Goal: Task Accomplishment & Management: Use online tool/utility

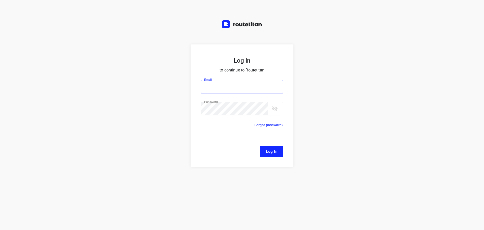
type input "[EMAIL_ADDRESS][DOMAIN_NAME]"
click at [272, 154] on span "Log In" at bounding box center [271, 151] width 11 height 7
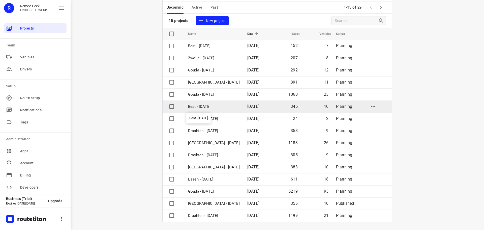
scroll to position [25, 0]
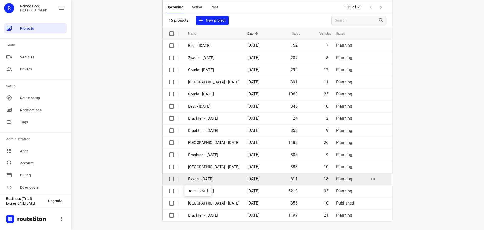
click at [215, 178] on p "Essen - [DATE]" at bounding box center [214, 179] width 52 height 6
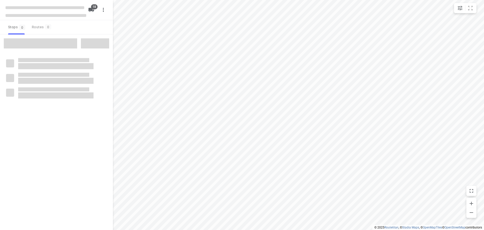
checkbox input "true"
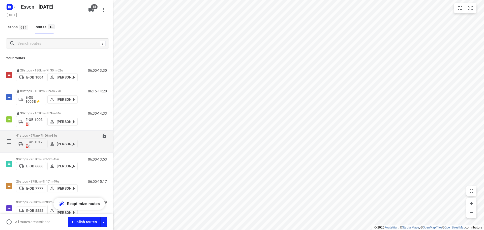
click at [61, 142] on p "[PERSON_NAME]" at bounding box center [66, 144] width 19 height 4
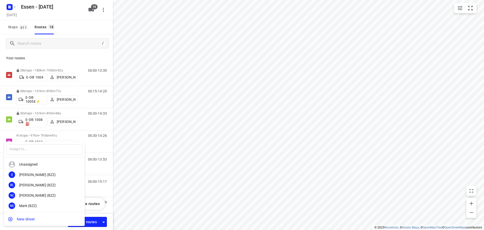
click at [36, 134] on div at bounding box center [242, 115] width 484 height 230
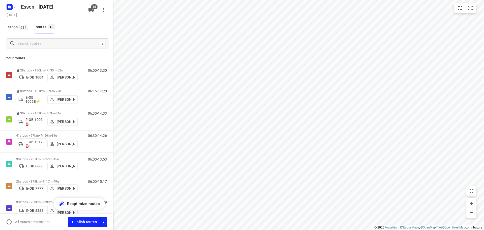
click at [36, 135] on div "​ Unassigned I( [PERSON_NAME] (BZZ) R( [PERSON_NAME] (BZZ) N( [PERSON_NAME] (BZ…" at bounding box center [242, 115] width 484 height 230
click at [36, 135] on p "41 stops • 97km • 7h56m • 81u" at bounding box center [46, 135] width 61 height 4
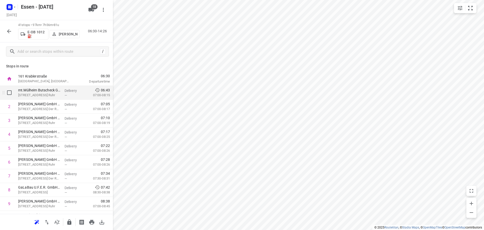
click at [63, 95] on div "Delivery —" at bounding box center [74, 93] width 23 height 14
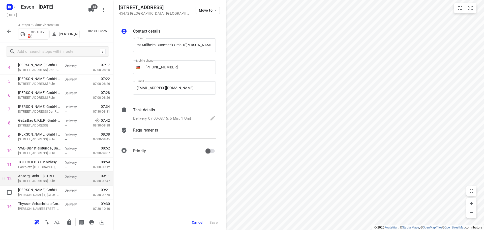
scroll to position [76, 0]
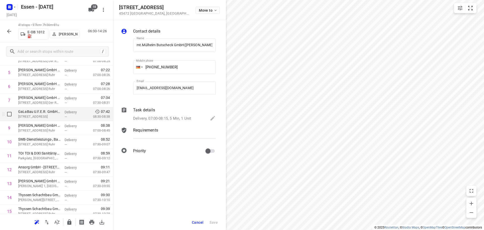
click at [49, 120] on div "GaLaBau U.F.E.R. GmbH([PERSON_NAME]) [STREET_ADDRESS]" at bounding box center [39, 114] width 46 height 14
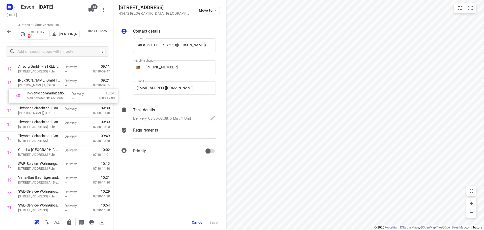
scroll to position [175, 0]
drag, startPoint x: 47, startPoint y: 178, endPoint x: 54, endPoint y: 98, distance: 80.2
click at [54, 98] on div "1 mt.Mülheim Butscheck GmbH([PERSON_NAME]) [STREET_ADDRESS] Ruhr Delivery — 06:…" at bounding box center [56, 194] width 113 height 568
click at [37, 98] on p "Mellinghofer Str. 65, Mühlheim An Der Ruhr" at bounding box center [39, 99] width 42 height 5
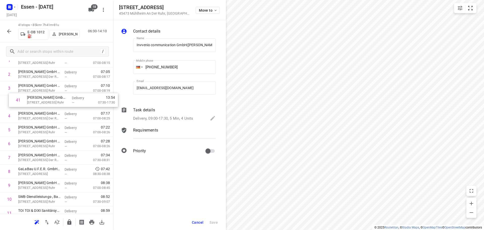
drag, startPoint x: 51, startPoint y: 199, endPoint x: 61, endPoint y: 102, distance: 97.0
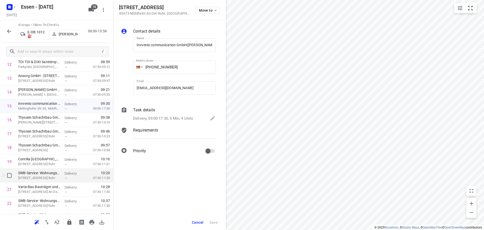
scroll to position [183, 0]
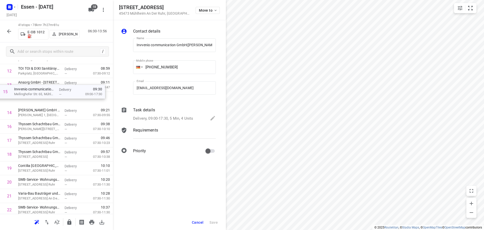
drag, startPoint x: 51, startPoint y: 109, endPoint x: 47, endPoint y: 94, distance: 15.8
click at [47, 94] on div "1 mt.Mülheim Butscheck GmbH([PERSON_NAME]) [STREET_ADDRESS] Ruhr Delivery — 06:…" at bounding box center [56, 196] width 113 height 568
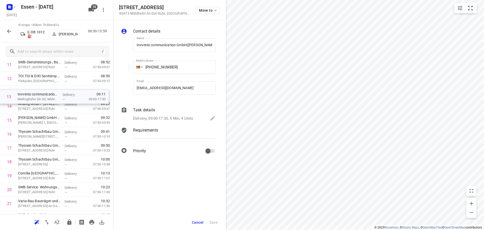
drag, startPoint x: 40, startPoint y: 93, endPoint x: 39, endPoint y: 104, distance: 11.4
click at [39, 104] on div "1 mt.Mülheim Butscheck GmbH([PERSON_NAME]) [STREET_ADDRESS] Ruhr Delivery — 06:…" at bounding box center [56, 203] width 113 height 568
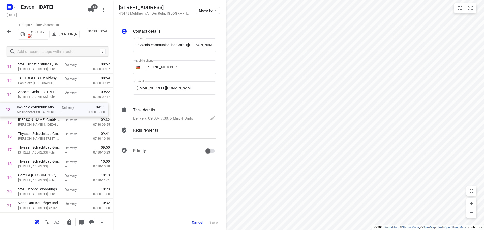
drag, startPoint x: 39, startPoint y: 99, endPoint x: 38, endPoint y: 117, distance: 17.9
click at [38, 117] on div "1 mt.Mülheim Butscheck GmbH([PERSON_NAME]) [STREET_ADDRESS] Ruhr Delivery — 06:…" at bounding box center [56, 205] width 113 height 568
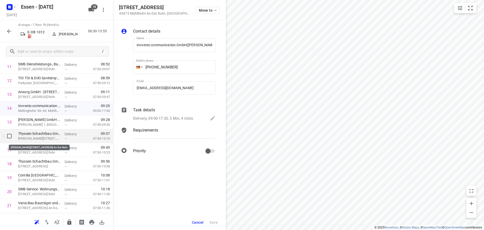
click at [41, 140] on p "[PERSON_NAME][STREET_ADDRESS] An Der Ruhr" at bounding box center [39, 138] width 42 height 5
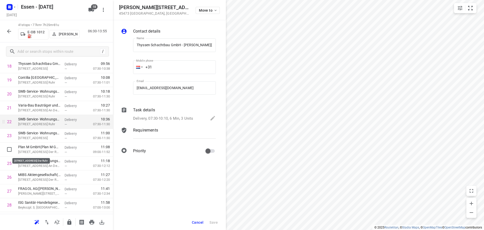
scroll to position [265, 0]
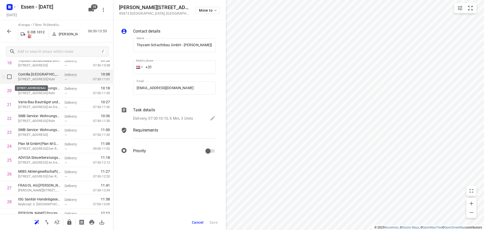
click at [44, 80] on p "[STREET_ADDRESS] Ruhr" at bounding box center [39, 79] width 42 height 5
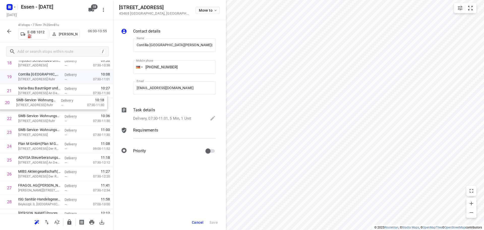
scroll to position [265, 0]
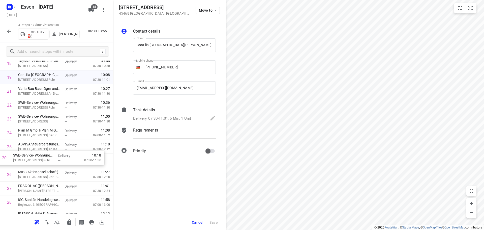
drag, startPoint x: 42, startPoint y: 86, endPoint x: 37, endPoint y: 154, distance: 68.7
click at [37, 154] on div "1 mt.Mülheim Butscheck GmbH([PERSON_NAME]) [STREET_ADDRESS] Ruhr Delivery — 06:…" at bounding box center [56, 105] width 113 height 568
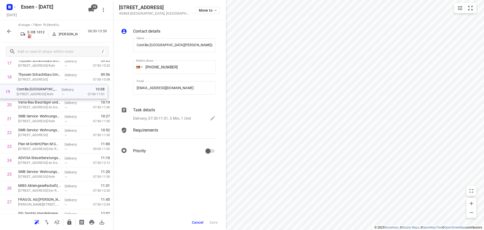
drag, startPoint x: 46, startPoint y: 79, endPoint x: 44, endPoint y: 97, distance: 17.8
click at [44, 97] on div "1 mt.Mülheim Butscheck GmbH([PERSON_NAME]) [STREET_ADDRESS] Ruhr Delivery — 06:…" at bounding box center [56, 118] width 113 height 568
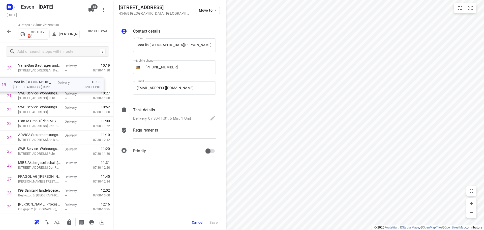
scroll to position [274, 0]
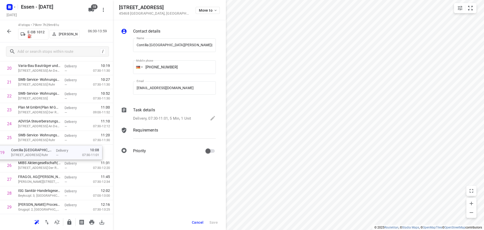
drag, startPoint x: 39, startPoint y: 69, endPoint x: 32, endPoint y: 157, distance: 88.0
click at [32, 157] on div "1 mt.Mülheim Butscheck GmbH([PERSON_NAME]) [STREET_ADDRESS] Ruhr Delivery — 06:…" at bounding box center [56, 96] width 113 height 568
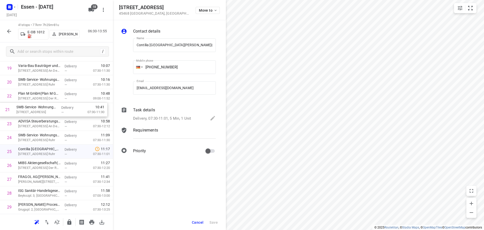
scroll to position [274, 0]
drag, startPoint x: 32, startPoint y: 96, endPoint x: 27, endPoint y: 137, distance: 40.8
click at [27, 137] on div "1 mt.Mülheim Butscheck GmbH([PERSON_NAME]) [STREET_ADDRESS] Ruhr Delivery — 06:…" at bounding box center [56, 96] width 113 height 568
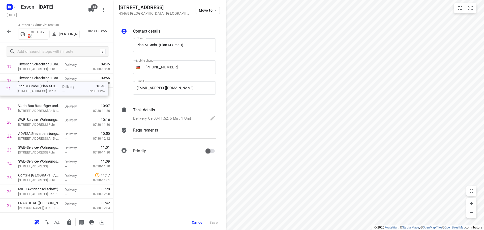
scroll to position [248, 0]
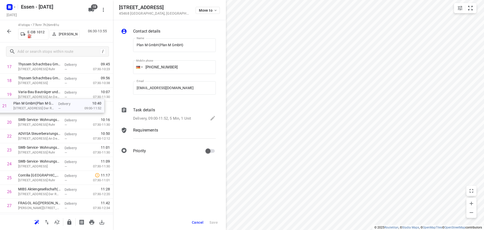
drag, startPoint x: 31, startPoint y: 100, endPoint x: 28, endPoint y: 109, distance: 10.0
click at [28, 109] on div "1 mt.Mülheim Butscheck GmbH([PERSON_NAME]) [STREET_ADDRESS] Ruhr Delivery — 06:…" at bounding box center [56, 122] width 113 height 568
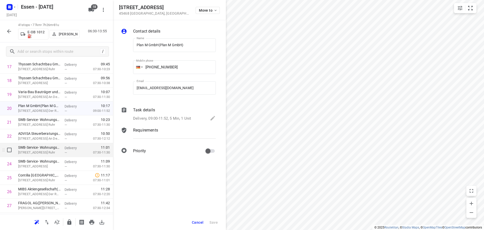
click at [45, 143] on div "SWB-Service- Wohnungsvermietungs- und -baugesellschaft mbH - [STREET_ADDRESS]([…" at bounding box center [39, 150] width 46 height 14
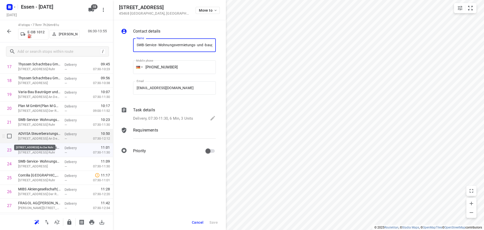
click at [30, 137] on p "[STREET_ADDRESS] An Der Ruhr" at bounding box center [39, 138] width 42 height 5
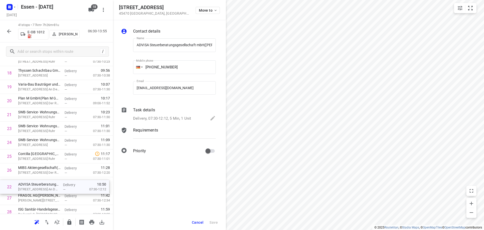
scroll to position [267, 0]
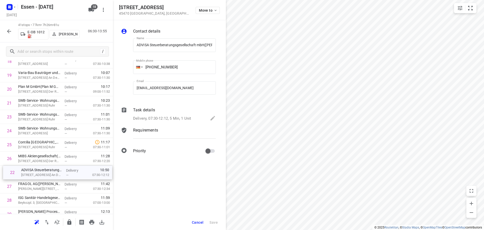
drag, startPoint x: 35, startPoint y: 139, endPoint x: 38, endPoint y: 176, distance: 37.7
click at [38, 176] on div "1 mt.Mülheim Butscheck GmbH([PERSON_NAME]) [STREET_ADDRESS] Ruhr Delivery — 06:…" at bounding box center [56, 103] width 113 height 568
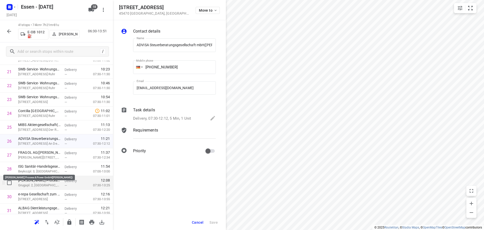
scroll to position [317, 0]
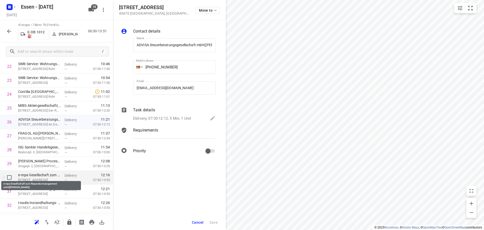
click at [27, 176] on p "e-repa Gesellschaft zum Reparaturmanagement mbH([PERSON_NAME])" at bounding box center [39, 174] width 42 height 5
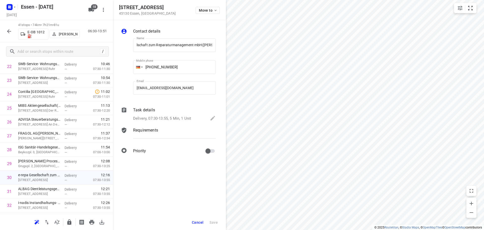
scroll to position [0, 0]
click at [35, 161] on p "[PERSON_NAME] Process & Power GmbH([PERSON_NAME])" at bounding box center [39, 160] width 42 height 5
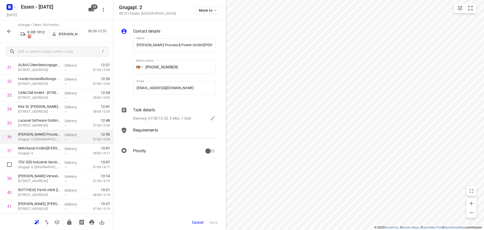
scroll to position [443, 0]
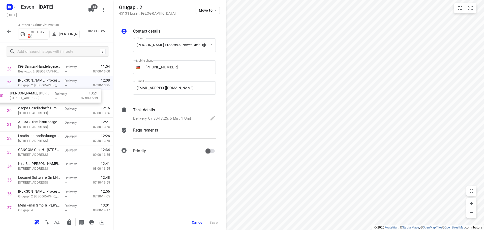
drag, startPoint x: 43, startPoint y: 183, endPoint x: 36, endPoint y: 95, distance: 88.5
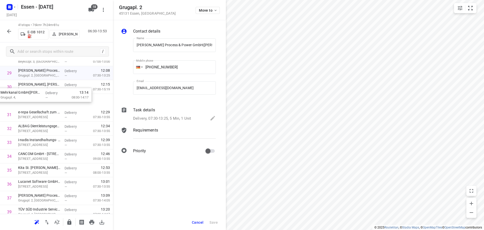
scroll to position [407, 0]
drag, startPoint x: 40, startPoint y: 158, endPoint x: 27, endPoint y: 107, distance: 52.8
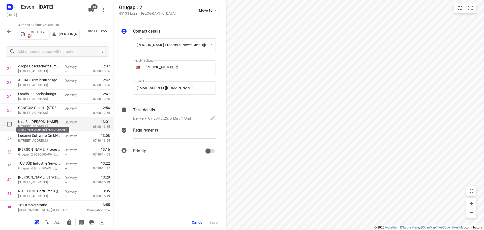
scroll to position [454, 0]
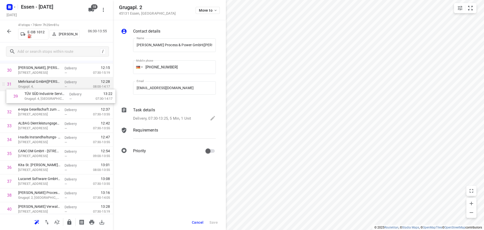
drag, startPoint x: 37, startPoint y: 165, endPoint x: 43, endPoint y: 91, distance: 74.6
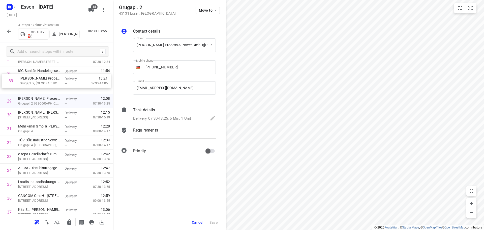
scroll to position [393, 0]
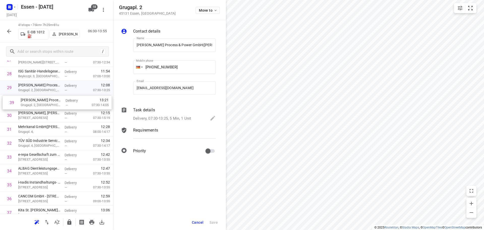
drag, startPoint x: 49, startPoint y: 170, endPoint x: 49, endPoint y: 104, distance: 66.3
drag, startPoint x: 37, startPoint y: 133, endPoint x: 44, endPoint y: 118, distance: 17.0
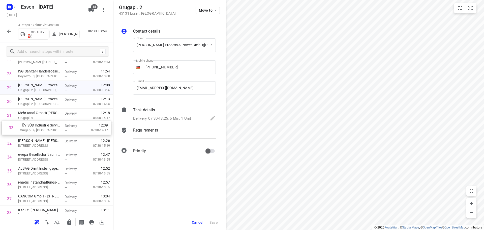
drag, startPoint x: 40, startPoint y: 144, endPoint x: 43, endPoint y: 128, distance: 16.1
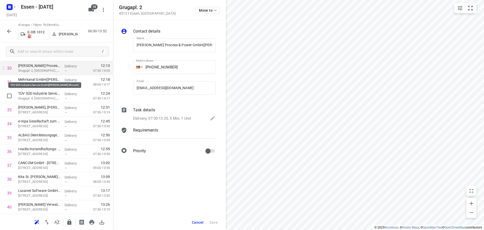
scroll to position [418, 0]
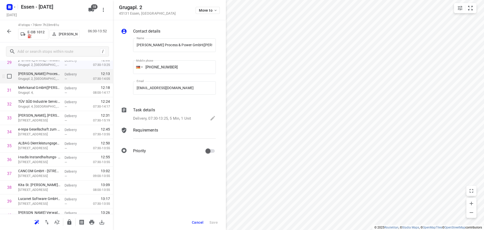
click at [40, 79] on p "Grugapl. 2, [GEOGRAPHIC_DATA]" at bounding box center [39, 78] width 42 height 5
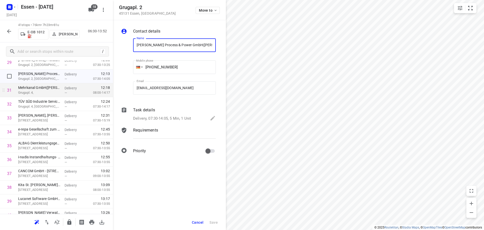
scroll to position [0, 19]
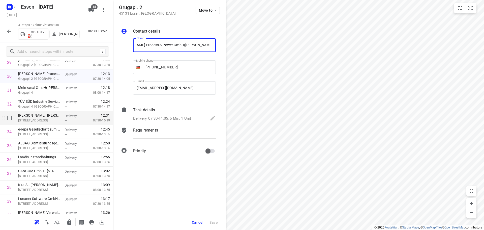
click at [36, 120] on p "[STREET_ADDRESS]" at bounding box center [39, 120] width 42 height 5
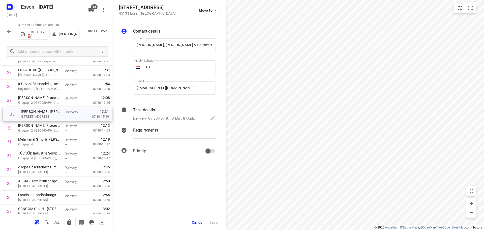
scroll to position [380, 0]
drag, startPoint x: 39, startPoint y: 124, endPoint x: 46, endPoint y: 105, distance: 20.3
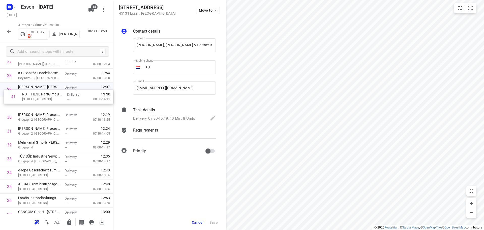
scroll to position [391, 0]
drag, startPoint x: 40, startPoint y: 195, endPoint x: 43, endPoint y: 101, distance: 93.8
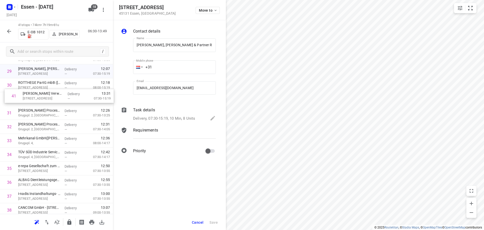
scroll to position [409, 0]
drag, startPoint x: 46, startPoint y: 194, endPoint x: 49, endPoint y: 103, distance: 91.5
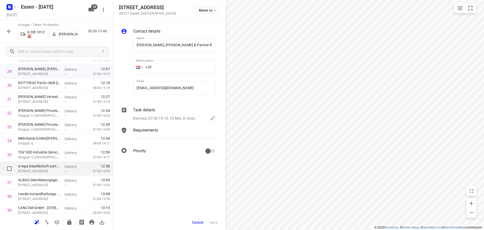
click at [38, 170] on p "[STREET_ADDRESS]" at bounding box center [39, 170] width 42 height 5
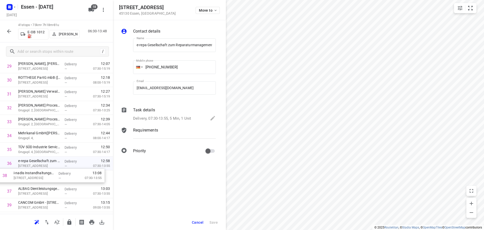
scroll to position [415, 0]
drag, startPoint x: 35, startPoint y: 200, endPoint x: 35, endPoint y: 168, distance: 32.5
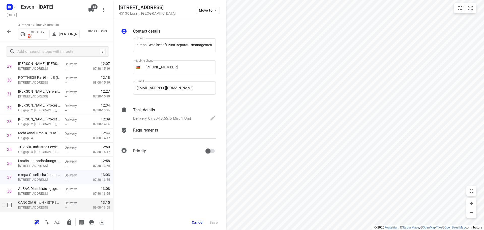
click at [37, 207] on p "[STREET_ADDRESS]" at bounding box center [39, 207] width 42 height 5
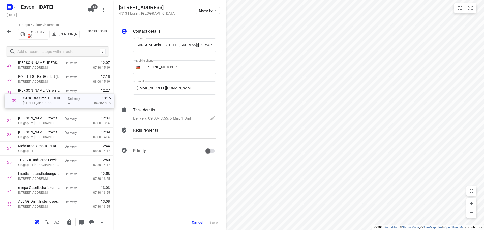
scroll to position [415, 0]
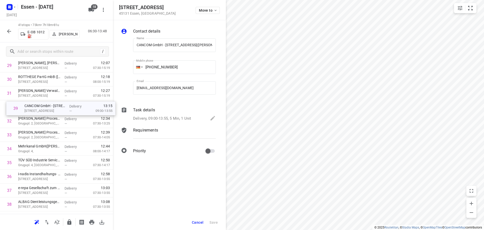
drag, startPoint x: 36, startPoint y: 203, endPoint x: 44, endPoint y: 106, distance: 97.1
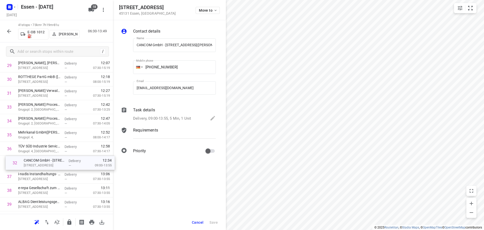
drag, startPoint x: 57, startPoint y: 109, endPoint x: 61, endPoint y: 166, distance: 57.4
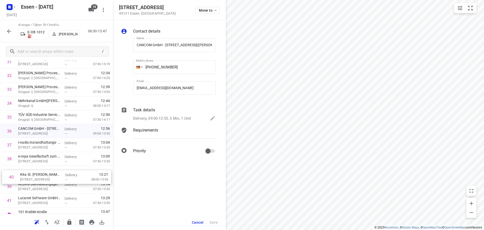
scroll to position [449, 0]
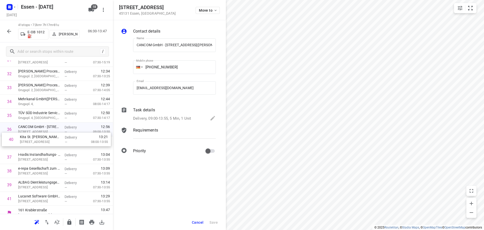
drag, startPoint x: 44, startPoint y: 198, endPoint x: 47, endPoint y: 145, distance: 53.8
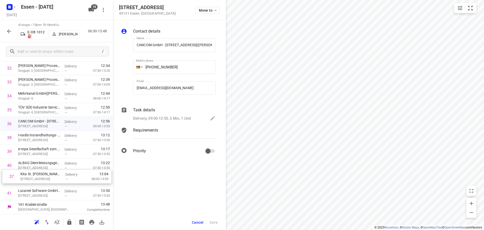
scroll to position [454, 0]
drag, startPoint x: 39, startPoint y: 147, endPoint x: 41, endPoint y: 183, distance: 36.1
click at [71, 223] on icon "button" at bounding box center [69, 221] width 4 height 5
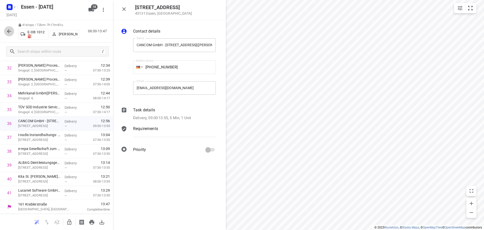
click at [8, 28] on icon "button" at bounding box center [9, 31] width 6 height 6
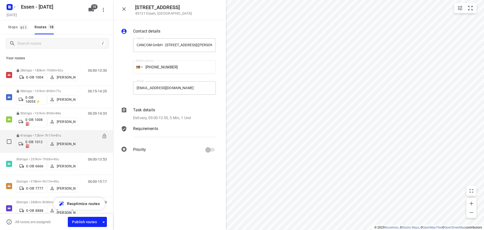
scroll to position [25, 0]
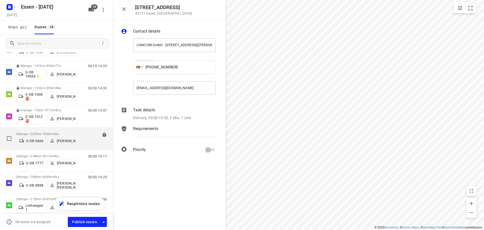
click at [38, 132] on p "30 stops • 207km • 7h53m • 45u" at bounding box center [46, 134] width 61 height 4
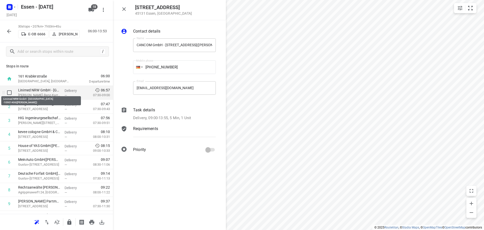
click at [56, 92] on p "Linimed NRW GmbH - [GEOGRAPHIC_DATA] -10901406([PERSON_NAME])" at bounding box center [39, 89] width 42 height 5
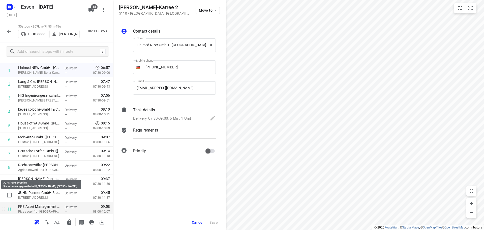
scroll to position [50, 0]
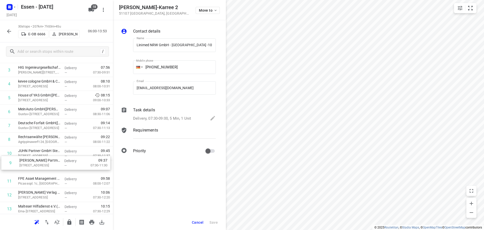
drag, startPoint x: 42, startPoint y: 151, endPoint x: 43, endPoint y: 163, distance: 11.6
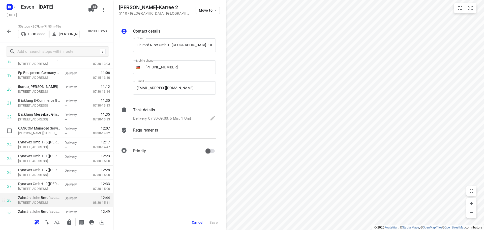
scroll to position [302, 0]
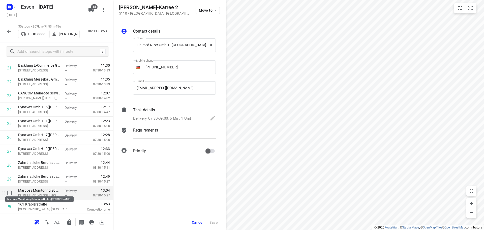
click at [43, 192] on p "Marposs Monitoring Solutions GmbH([PERSON_NAME])" at bounding box center [39, 190] width 42 height 5
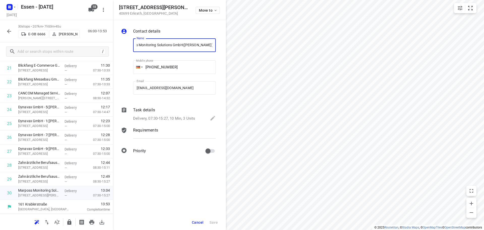
scroll to position [0, 0]
click at [67, 224] on icon "button" at bounding box center [69, 222] width 6 height 6
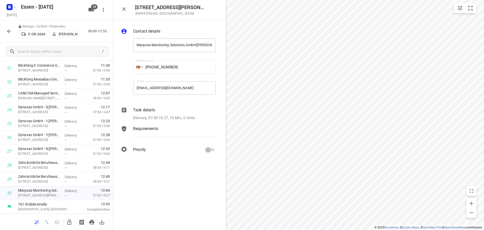
click at [8, 32] on icon "button" at bounding box center [9, 31] width 6 height 6
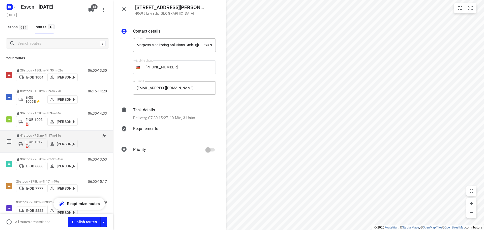
scroll to position [25, 0]
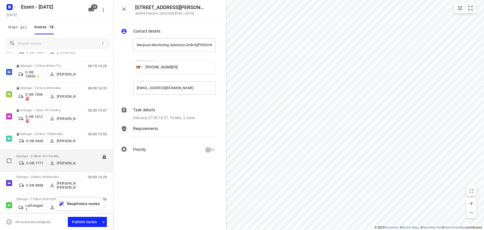
click at [38, 158] on div "E-OB 7777 [PERSON_NAME]" at bounding box center [46, 162] width 61 height 9
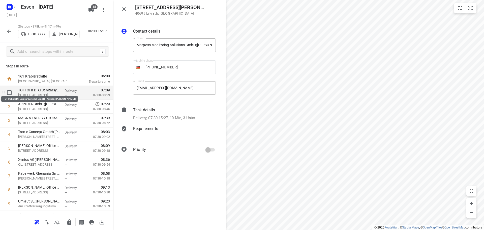
click at [47, 88] on p "TOI TOI & DIXI Sanitärsysteme GmbH - Kerpen([PERSON_NAME])" at bounding box center [39, 89] width 42 height 5
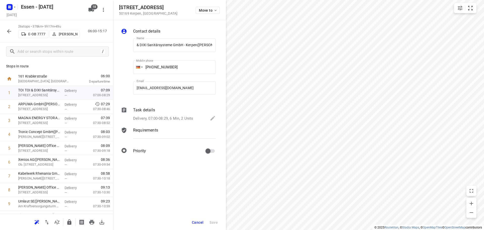
scroll to position [0, 0]
click at [36, 167] on p "Ob. [STREET_ADDRESS]" at bounding box center [39, 164] width 42 height 5
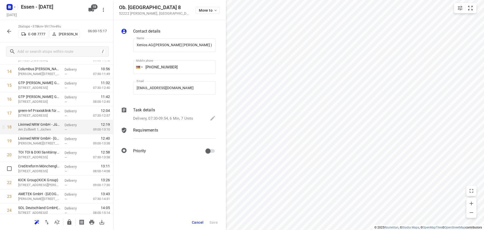
scroll to position [202, 0]
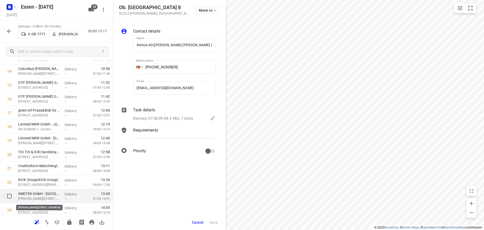
click at [34, 199] on p "[PERSON_NAME][STREET_ADDRESS]" at bounding box center [39, 198] width 42 height 5
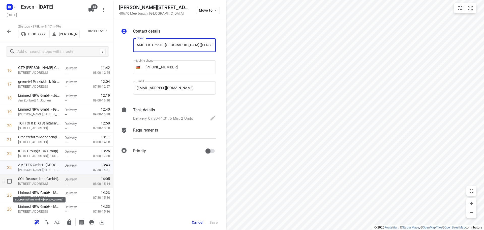
scroll to position [246, 0]
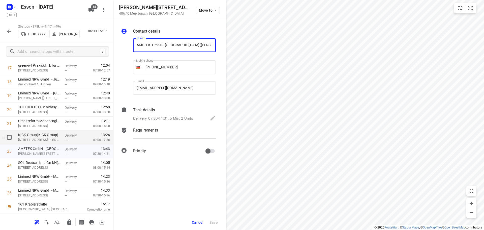
click at [35, 131] on div "KICK Group(KICK Group) [STREET_ADDRESS][PERSON_NAME]" at bounding box center [39, 137] width 46 height 14
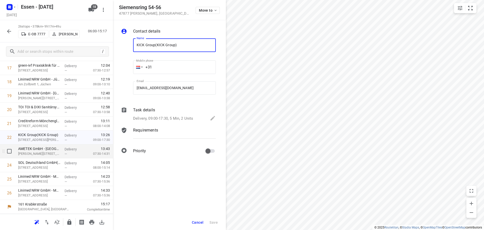
click at [46, 158] on div "AMETEK GmbH - Meerbusch([PERSON_NAME] - Meerbusch) [PERSON_NAME][STREET_ADDRESS]" at bounding box center [39, 151] width 46 height 14
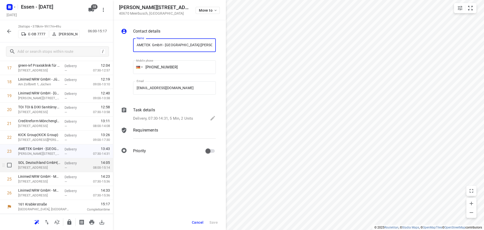
click at [47, 170] on div "SOL Deutschland GmbH([PERSON_NAME]) [STREET_ADDRESS]" at bounding box center [39, 165] width 46 height 14
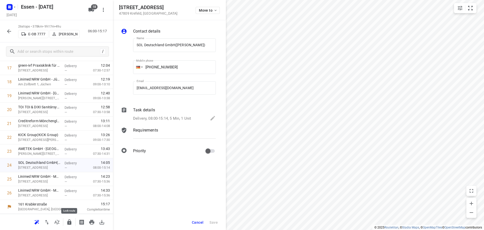
click at [69, 224] on icon "button" at bounding box center [69, 221] width 4 height 5
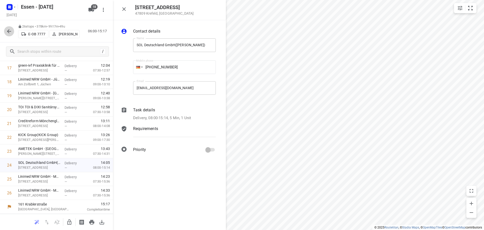
click at [6, 31] on button "button" at bounding box center [9, 31] width 10 height 10
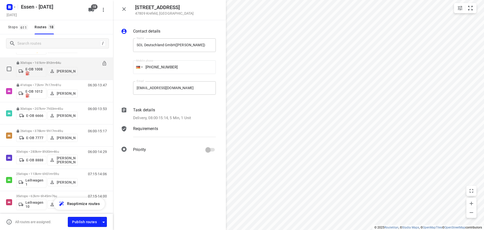
scroll to position [76, 0]
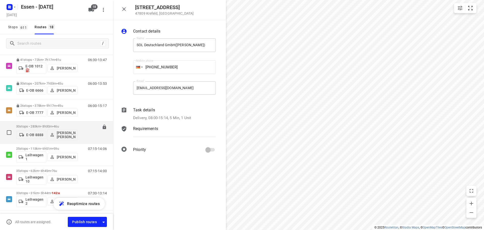
click at [34, 127] on p "30 stops • 283km • 8h30m • 46u" at bounding box center [46, 126] width 61 height 4
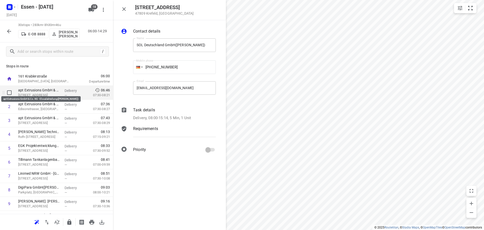
click at [44, 92] on p "apt Extrusions GmbH & Co. KG - Eloxalabteilung([PERSON_NAME])" at bounding box center [39, 89] width 42 height 5
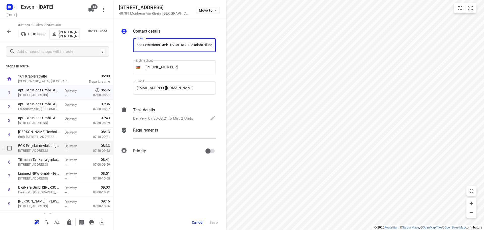
click at [42, 152] on p "[STREET_ADDRESS]" at bounding box center [39, 150] width 42 height 5
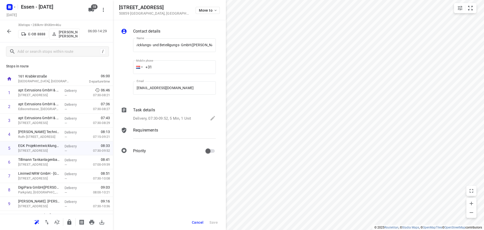
scroll to position [0, 0]
click at [24, 135] on p "Ruth-[STREET_ADDRESS]" at bounding box center [39, 136] width 42 height 5
click at [374, 229] on html "i © 2025 Routetitan , © Stadia Maps , © OpenMapTiles © OpenStreetMap contributo…" at bounding box center [242, 115] width 484 height 230
click at [356, 229] on html "i © 2025 Routetitan , © Stadia Maps , © OpenMapTiles © OpenStreetMap contributo…" at bounding box center [242, 115] width 484 height 230
click at [350, 229] on html "i © 2025 Routetitan , © Stadia Maps , © OpenMapTiles © OpenStreetMap contributo…" at bounding box center [242, 115] width 484 height 230
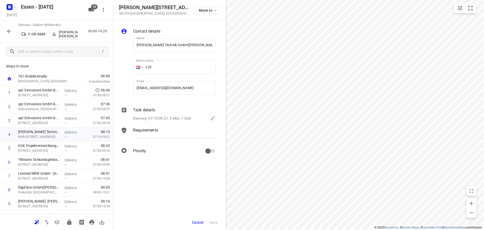
click at [363, 229] on html "i © 2025 Routetitan , © Stadia Maps , © OpenMapTiles © OpenStreetMap contributo…" at bounding box center [242, 115] width 484 height 230
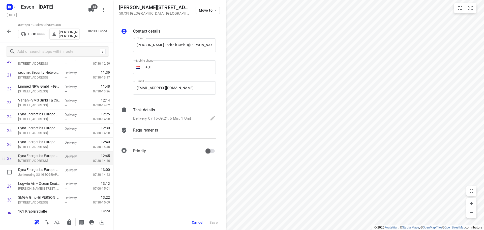
scroll to position [302, 0]
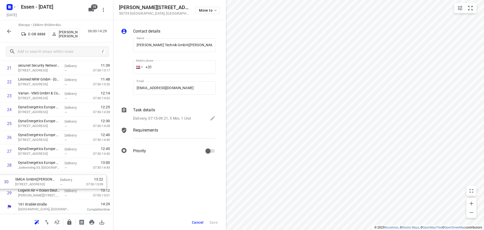
drag, startPoint x: 41, startPoint y: 195, endPoint x: 39, endPoint y: 179, distance: 15.6
click at [54, 196] on p "[PERSON_NAME][STREET_ADDRESS]" at bounding box center [39, 195] width 42 height 5
click at [68, 220] on icon "button" at bounding box center [69, 222] width 6 height 6
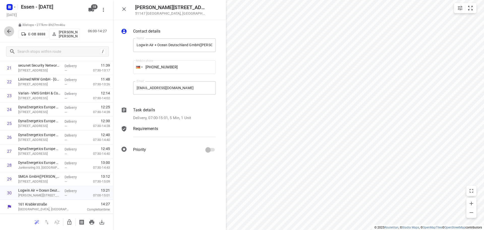
click at [8, 31] on icon "button" at bounding box center [9, 31] width 4 height 4
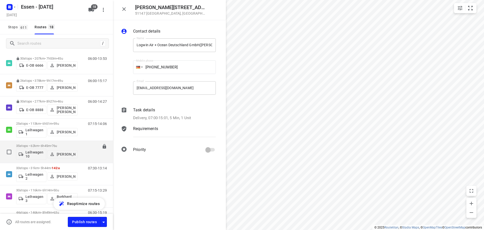
scroll to position [101, 0]
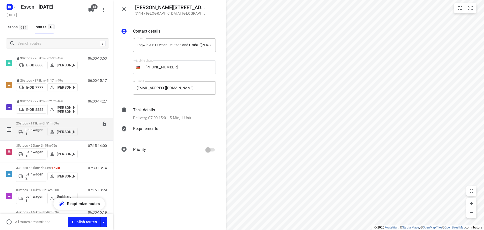
click at [82, 132] on div "07:15-14:06" at bounding box center [94, 130] width 25 height 18
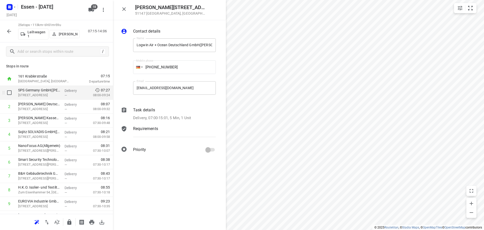
click at [38, 94] on p "[STREET_ADDRESS]" at bounding box center [39, 94] width 42 height 5
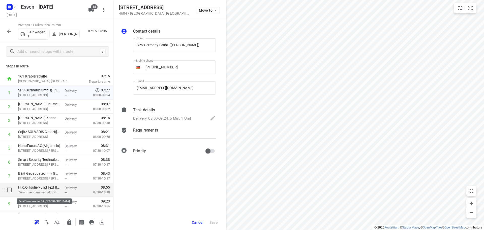
click at [39, 194] on p "Zum Eisenhammer 54, [GEOGRAPHIC_DATA]" at bounding box center [39, 192] width 42 height 5
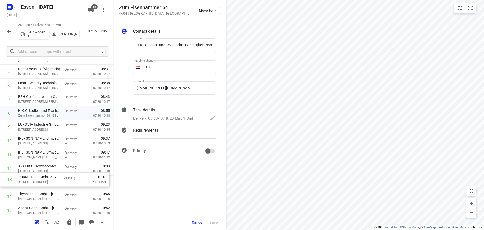
scroll to position [77, 0]
drag, startPoint x: 42, startPoint y: 186, endPoint x: 44, endPoint y: 167, distance: 18.8
click at [44, 168] on div "1 SPS Germany GmbH([PERSON_NAME][STREET_ADDRESS] Delivery — 07:27 08:00-09:24 2…" at bounding box center [56, 182] width 113 height 347
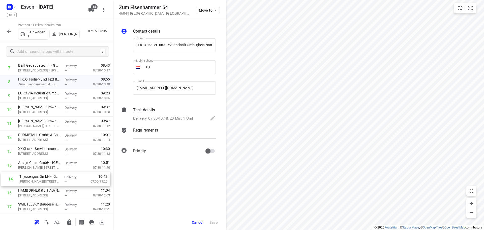
drag, startPoint x: 40, startPoint y: 180, endPoint x: 41, endPoint y: 185, distance: 4.9
click at [41, 185] on div "1 SPS Germany GmbH([PERSON_NAME][STREET_ADDRESS] Delivery — 07:27 08:00-09:24 2…" at bounding box center [56, 151] width 113 height 347
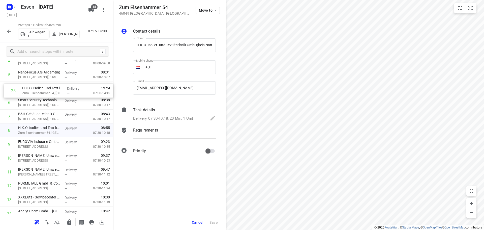
scroll to position [67, 0]
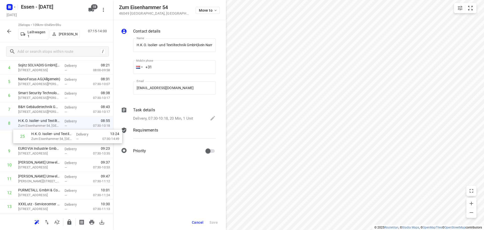
drag, startPoint x: 42, startPoint y: 194, endPoint x: 56, endPoint y: 135, distance: 60.9
click at [57, 135] on div "1 SPS Germany GmbH([PERSON_NAME][STREET_ADDRESS] Delivery — 07:27 08:00-09:24 2…" at bounding box center [56, 192] width 113 height 347
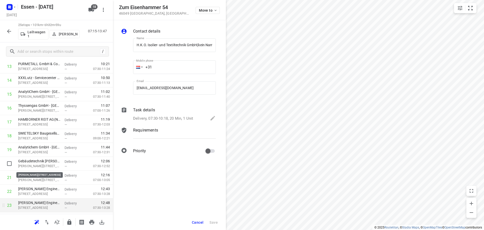
scroll to position [233, 0]
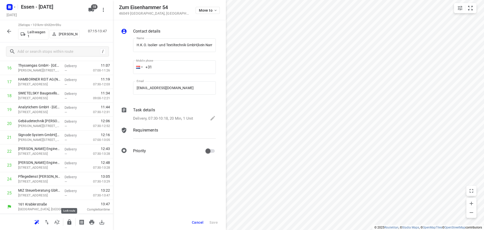
click at [72, 225] on icon "button" at bounding box center [69, 222] width 6 height 6
click at [11, 31] on icon "button" at bounding box center [9, 31] width 4 height 4
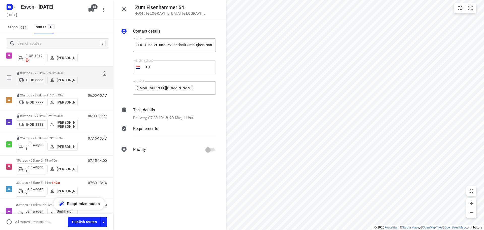
scroll to position [126, 0]
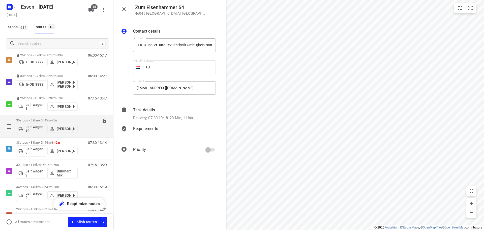
click at [76, 125] on button "[PERSON_NAME]" at bounding box center [62, 129] width 30 height 8
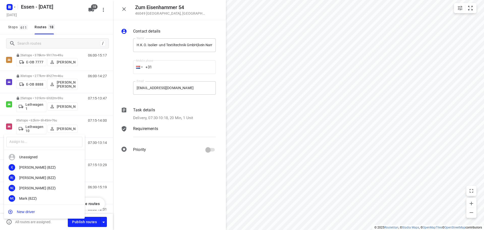
click at [46, 119] on div at bounding box center [242, 115] width 484 height 230
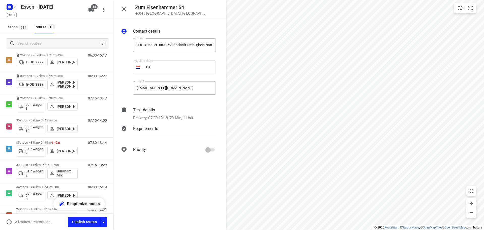
click at [41, 121] on div "​ Unassigned I( [PERSON_NAME] (BZZ) R( [PERSON_NAME] (BZZ) N( [PERSON_NAME] (BZ…" at bounding box center [242, 115] width 484 height 230
click at [41, 121] on p "35 stops • 62km • 6h45m • 76u" at bounding box center [46, 120] width 61 height 4
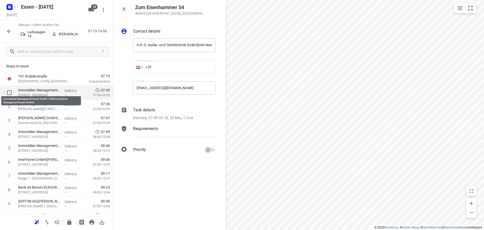
click at [40, 92] on p "Immobilien Management Essen GmbH - GVE(Immobilien Management Essen GmbH)" at bounding box center [39, 89] width 42 height 5
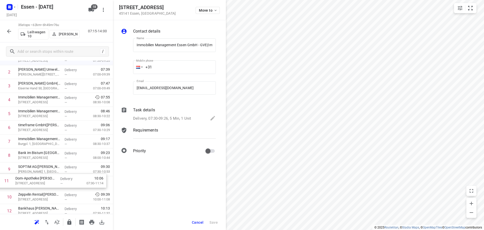
scroll to position [37, 0]
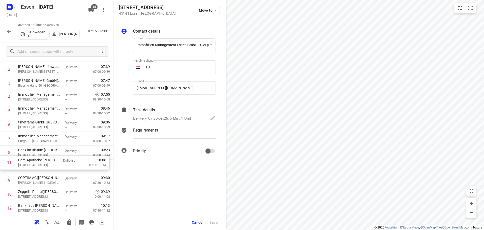
drag, startPoint x: 48, startPoint y: 207, endPoint x: 49, endPoint y: 163, distance: 44.1
drag, startPoint x: 36, startPoint y: 164, endPoint x: 39, endPoint y: 152, distance: 11.8
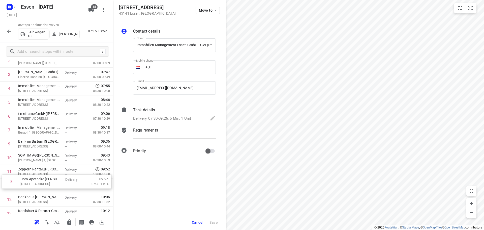
scroll to position [51, 0]
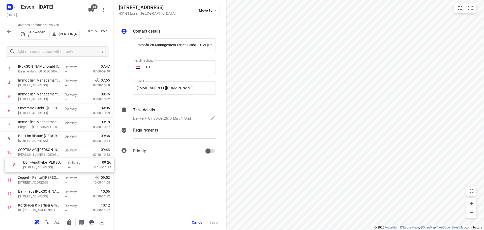
drag, startPoint x: 36, startPoint y: 151, endPoint x: 41, endPoint y: 165, distance: 14.7
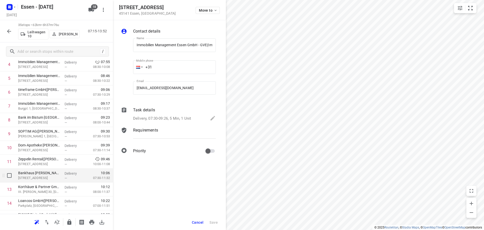
scroll to position [77, 0]
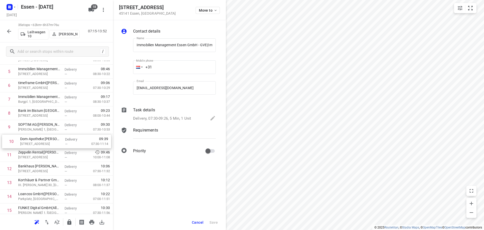
drag, startPoint x: 38, startPoint y: 146, endPoint x: 40, endPoint y: 148, distance: 2.7
drag, startPoint x: 52, startPoint y: 144, endPoint x: 51, endPoint y: 154, distance: 10.1
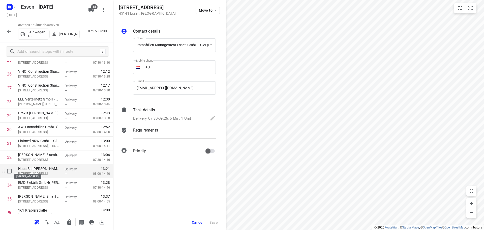
scroll to position [371, 0]
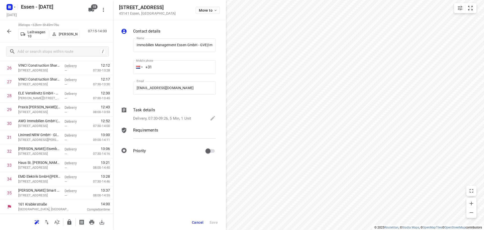
click at [175, 57] on div "i © 2025 Routetitan , © Stadia Maps , © OpenMapTiles © OpenStreetMap contributo…" at bounding box center [242, 115] width 484 height 230
click at [68, 224] on icon "button" at bounding box center [69, 222] width 6 height 6
click at [6, 31] on button "button" at bounding box center [9, 31] width 10 height 10
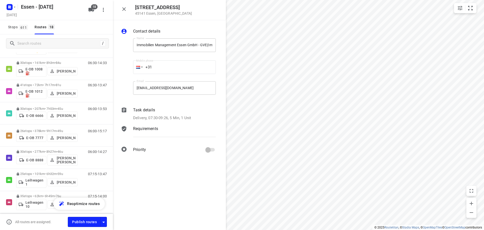
scroll to position [101, 0]
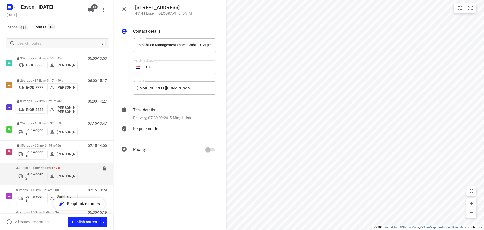
click at [77, 177] on button "[PERSON_NAME]" at bounding box center [62, 176] width 30 height 8
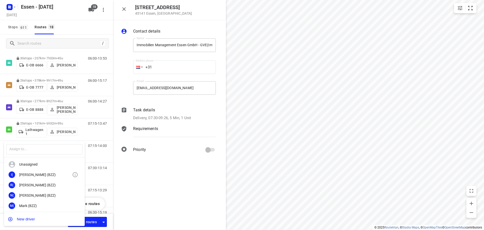
click at [86, 175] on div at bounding box center [242, 115] width 484 height 230
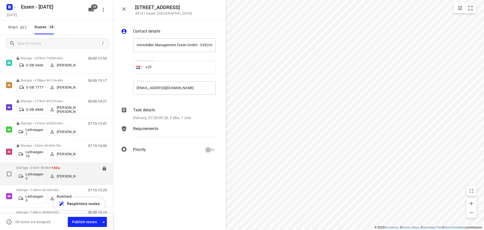
click at [46, 167] on p "33 stops • 31km • 5h44m • 142u" at bounding box center [46, 168] width 61 height 4
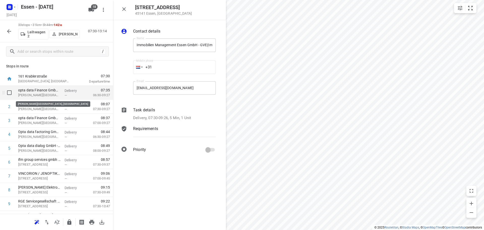
click at [40, 95] on p "[PERSON_NAME][GEOGRAPHIC_DATA], [GEOGRAPHIC_DATA]" at bounding box center [39, 94] width 42 height 5
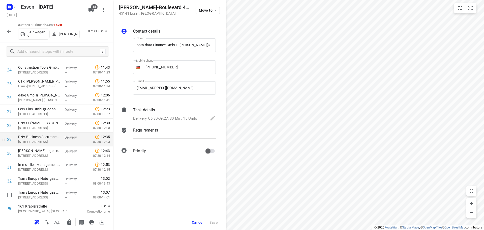
scroll to position [344, 0]
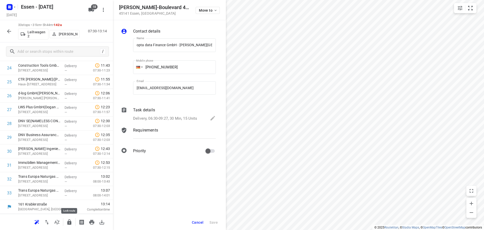
click at [68, 222] on icon "button" at bounding box center [69, 221] width 4 height 5
click at [9, 29] on icon "button" at bounding box center [9, 31] width 6 height 6
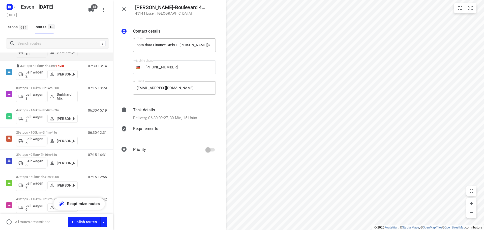
scroll to position [194, 0]
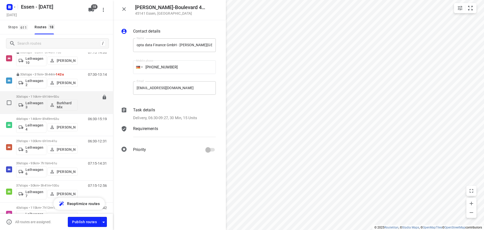
click at [24, 96] on p "30 stops • 116km • 6h14m • 50u" at bounding box center [46, 97] width 61 height 4
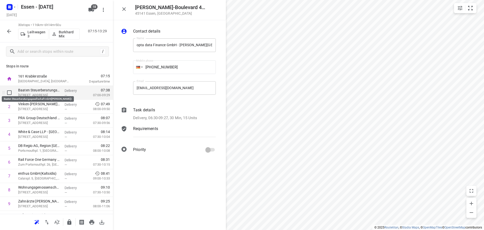
click at [43, 90] on p "Baaten Steuerberatungsgesellschaft mbH([PERSON_NAME])" at bounding box center [39, 89] width 42 height 5
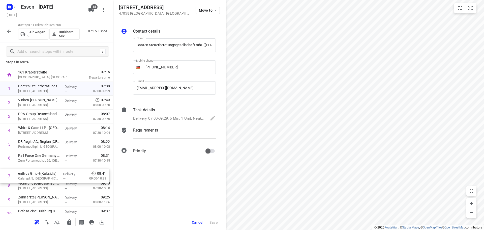
scroll to position [4, 0]
drag, startPoint x: 39, startPoint y: 175, endPoint x: 39, endPoint y: 155, distance: 19.4
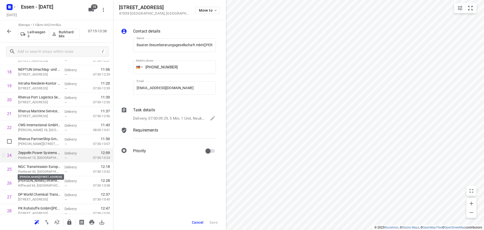
scroll to position [302, 0]
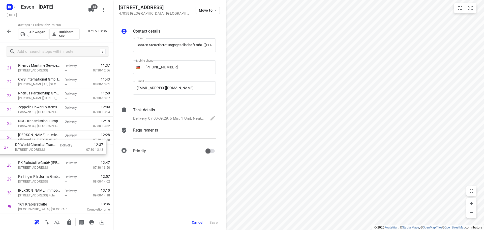
drag, startPoint x: 46, startPoint y: 153, endPoint x: 42, endPoint y: 148, distance: 5.6
drag, startPoint x: 32, startPoint y: 139, endPoint x: 35, endPoint y: 146, distance: 7.4
drag, startPoint x: 36, startPoint y: 141, endPoint x: 39, endPoint y: 153, distance: 12.5
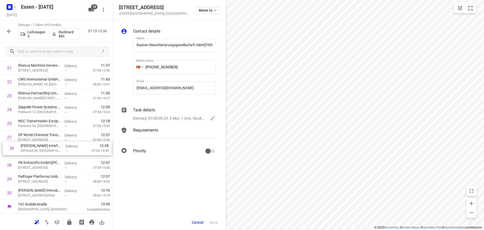
drag, startPoint x: 42, startPoint y: 153, endPoint x: 44, endPoint y: 142, distance: 11.5
click at [38, 156] on p "[STREET_ADDRESS]" at bounding box center [39, 153] width 42 height 5
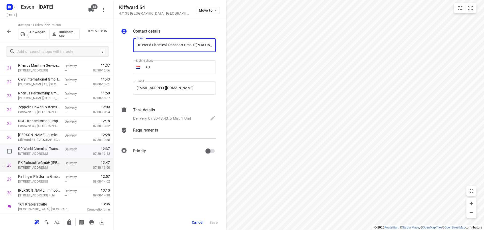
scroll to position [0, 16]
click at [43, 164] on p "PK Rohstoffe GmbH([PERSON_NAME] )" at bounding box center [39, 162] width 42 height 5
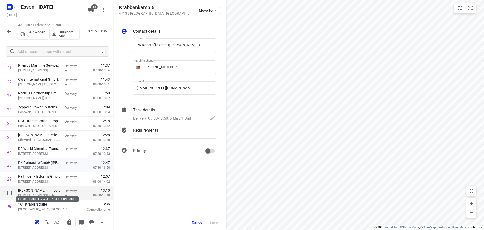
click at [41, 188] on p "[PERSON_NAME] Immobilien AG([PERSON_NAME])" at bounding box center [39, 190] width 42 height 5
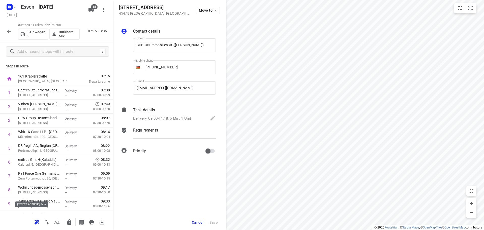
scroll to position [302, 0]
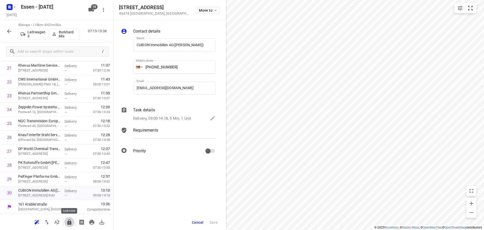
click at [69, 220] on icon "button" at bounding box center [69, 221] width 4 height 5
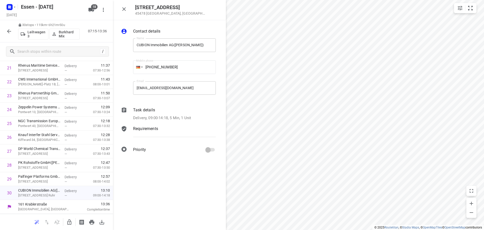
click at [8, 32] on icon "button" at bounding box center [9, 31] width 6 height 6
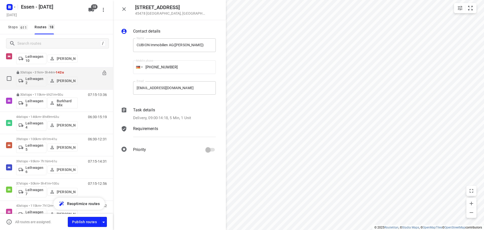
scroll to position [194, 0]
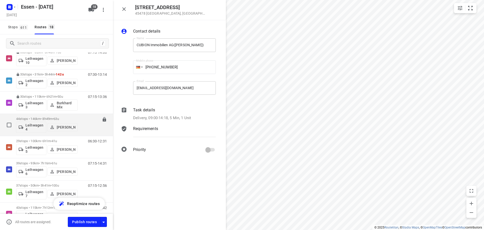
click at [19, 119] on p "44 stops • 146km • 8h49m • 63u" at bounding box center [46, 119] width 61 height 4
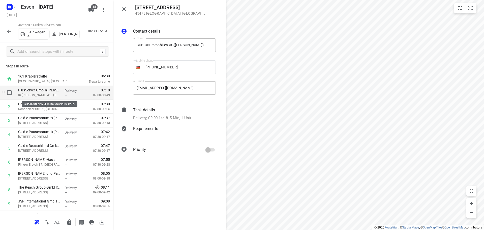
click at [49, 93] on p "In d. Steele 41, Düsseldorf" at bounding box center [39, 94] width 42 height 5
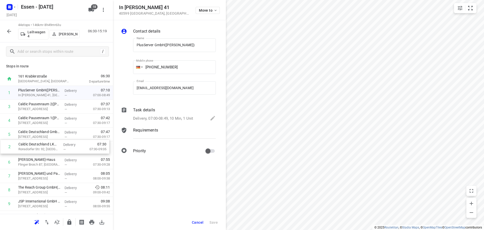
drag, startPoint x: 41, startPoint y: 110, endPoint x: 42, endPoint y: 152, distance: 41.8
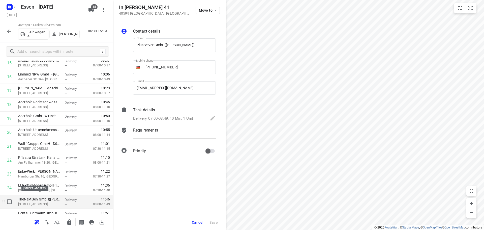
scroll to position [252, 0]
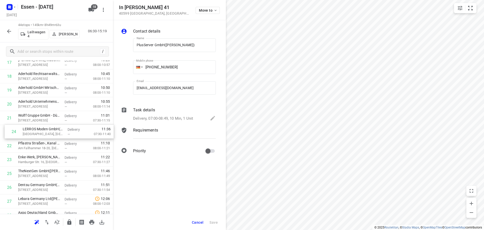
drag, startPoint x: 62, startPoint y: 163, endPoint x: 67, endPoint y: 134, distance: 30.1
click at [67, 134] on div "1 PlusServer GmbH(Frank Wortelkamp) In d. Steele 41, Düsseldorf Delivery — 07:1…" at bounding box center [56, 139] width 113 height 610
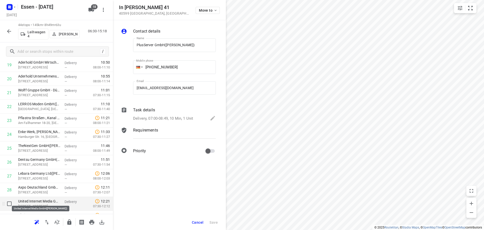
scroll to position [302, 0]
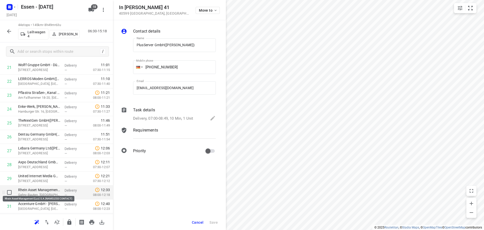
click at [46, 192] on p "Rhein Asset Management (Lux) S.A.(NAMELESS CONTACT)" at bounding box center [39, 189] width 42 height 5
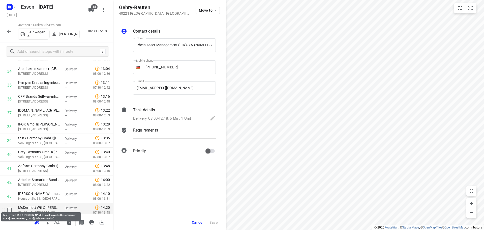
scroll to position [496, 0]
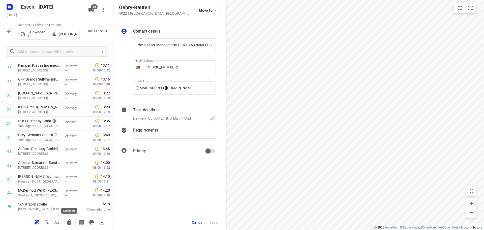
click at [72, 221] on icon "button" at bounding box center [69, 222] width 6 height 6
click at [6, 30] on icon "button" at bounding box center [9, 31] width 6 height 6
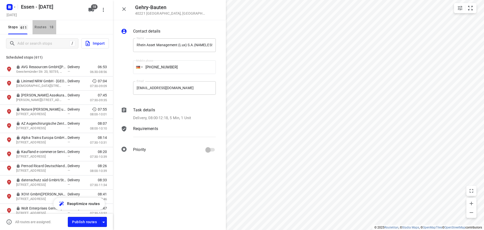
click at [45, 30] on div "Routes 18" at bounding box center [46, 27] width 22 height 6
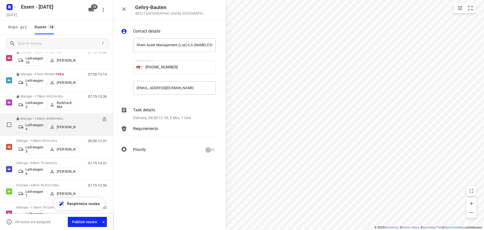
scroll to position [194, 0]
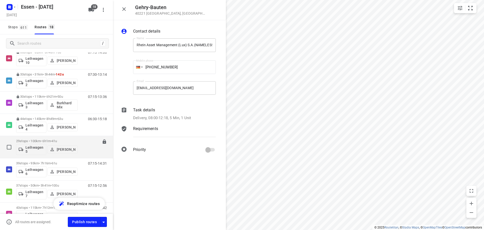
click at [25, 140] on p "29 stops • 100km • 6h1m • 41u" at bounding box center [46, 141] width 61 height 4
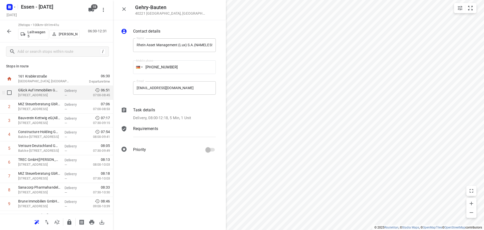
click at [51, 93] on p "Am Stadtbad 37, Essen" at bounding box center [39, 94] width 42 height 5
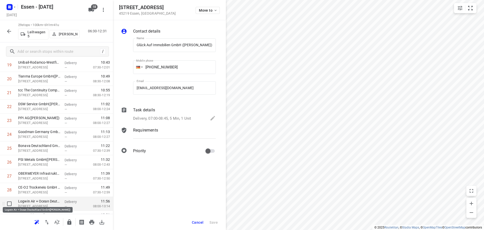
scroll to position [288, 0]
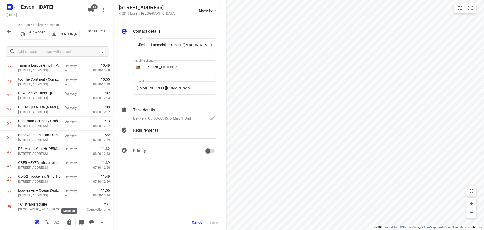
click at [69, 222] on icon "button" at bounding box center [69, 221] width 4 height 5
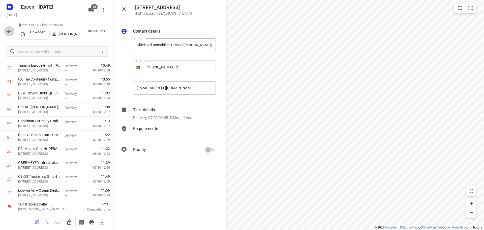
click at [9, 33] on icon "button" at bounding box center [9, 31] width 4 height 4
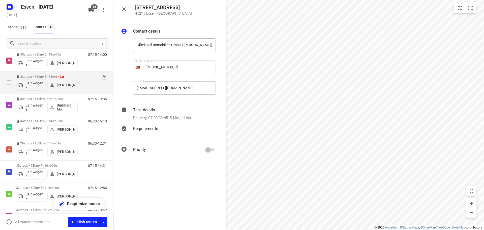
scroll to position [252, 0]
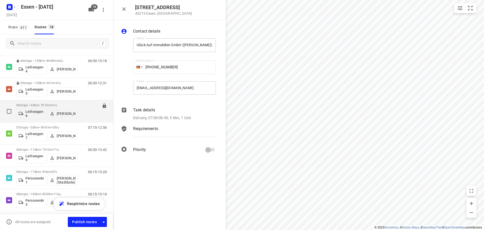
click at [33, 105] on p "39 stops • 93km • 7h16m • 61u" at bounding box center [46, 105] width 61 height 4
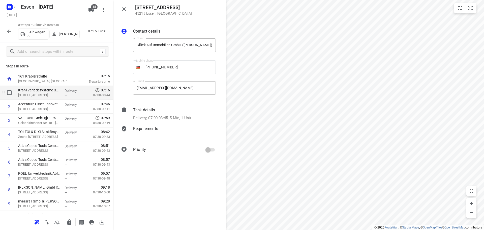
click at [65, 96] on span "—" at bounding box center [66, 95] width 3 height 4
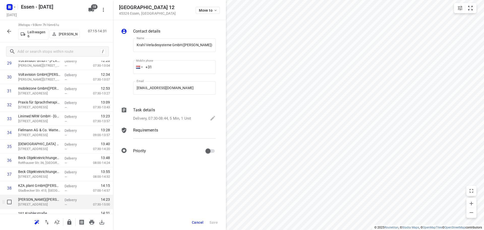
scroll to position [427, 0]
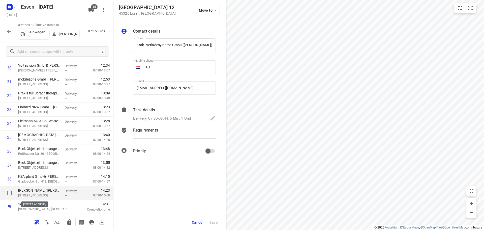
click at [49, 195] on p "Pielstickerstraße 31, Essen" at bounding box center [39, 195] width 42 height 5
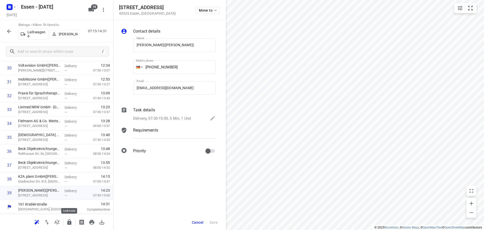
click at [67, 219] on icon "button" at bounding box center [69, 222] width 6 height 6
click at [12, 34] on icon "button" at bounding box center [9, 31] width 6 height 6
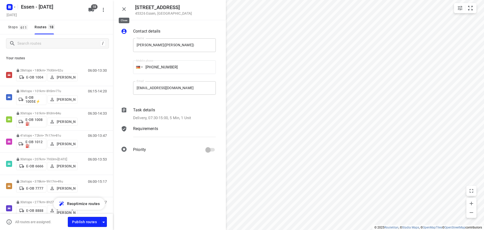
click at [123, 7] on icon "button" at bounding box center [124, 9] width 6 height 6
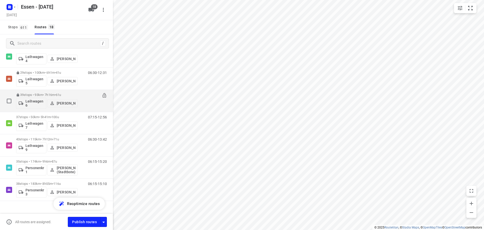
scroll to position [270, 0]
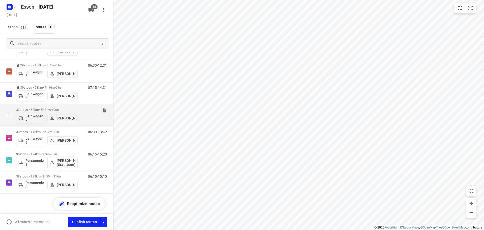
click at [59, 109] on span "100u" at bounding box center [55, 110] width 7 height 4
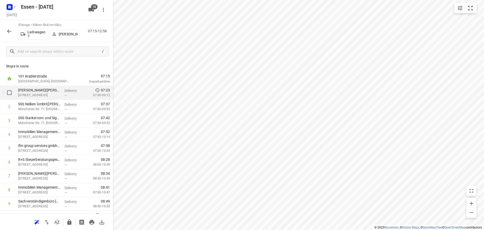
click at [40, 95] on p "Kruppstraße 16, Essen" at bounding box center [39, 94] width 42 height 5
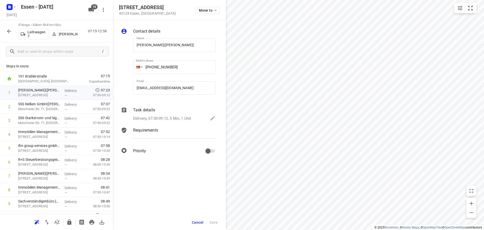
click at [197, 220] on span "Cancel" at bounding box center [198, 222] width 12 height 4
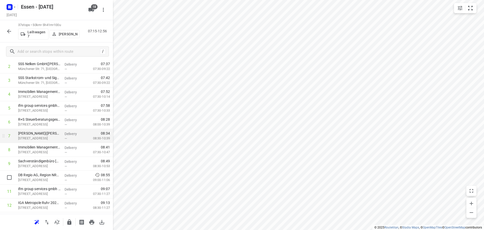
scroll to position [50, 0]
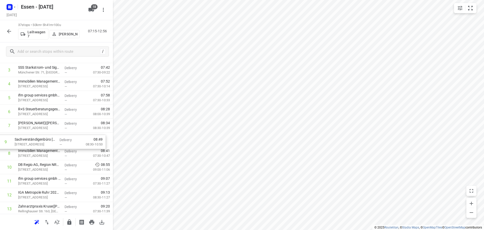
drag, startPoint x: 29, startPoint y: 155, endPoint x: 24, endPoint y: 142, distance: 13.6
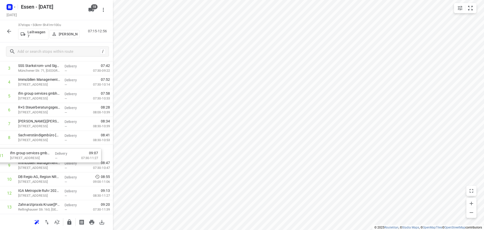
drag, startPoint x: 36, startPoint y: 185, endPoint x: 27, endPoint y: 158, distance: 28.3
drag, startPoint x: 32, startPoint y: 167, endPoint x: 27, endPoint y: 149, distance: 18.6
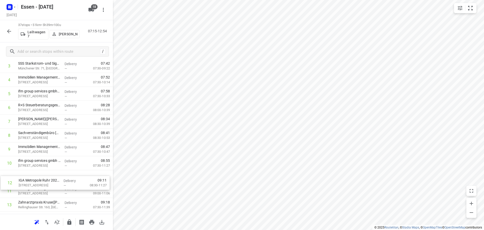
scroll to position [55, 0]
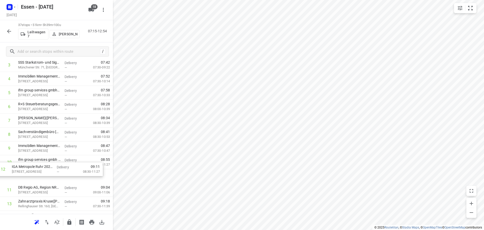
drag, startPoint x: 35, startPoint y: 195, endPoint x: 29, endPoint y: 169, distance: 26.5
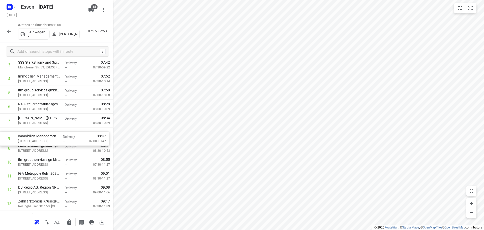
drag, startPoint x: 27, startPoint y: 150, endPoint x: 26, endPoint y: 138, distance: 11.9
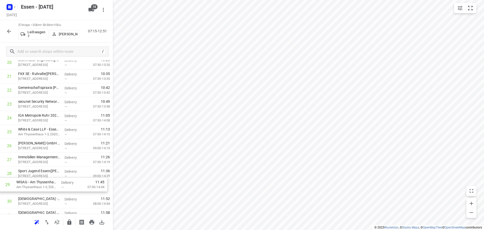
scroll to position [295, 0]
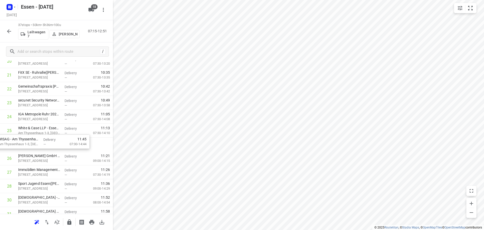
drag, startPoint x: 40, startPoint y: 190, endPoint x: 19, endPoint y: 144, distance: 51.0
click at [19, 144] on div "1 OBERMEYER(Stefanie Somplatzki) Kruppstraße 16, Essen Delivery — 07:23 07:30-0…" at bounding box center [56, 47] width 113 height 513
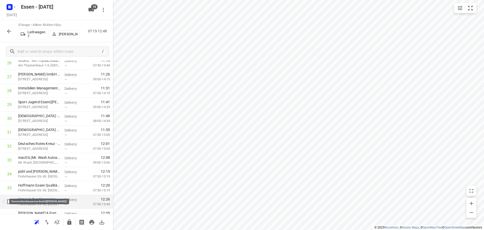
scroll to position [396, 0]
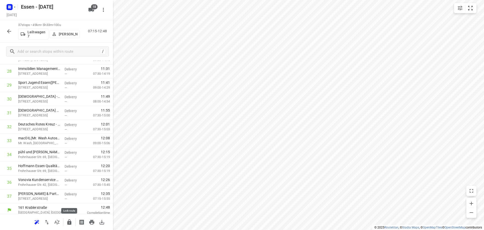
click at [70, 220] on icon "button" at bounding box center [69, 222] width 6 height 6
click at [10, 31] on icon "button" at bounding box center [9, 31] width 4 height 4
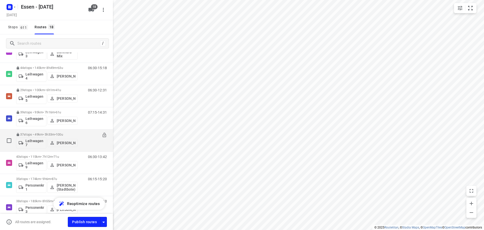
scroll to position [252, 0]
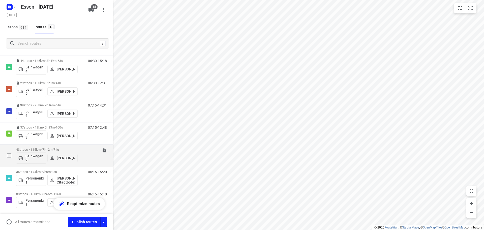
click at [42, 148] on p "43 stops • 115km • 7h12m • 71u" at bounding box center [46, 149] width 61 height 4
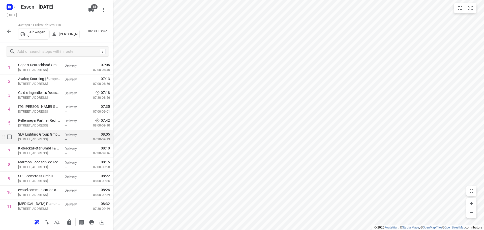
scroll to position [101, 0]
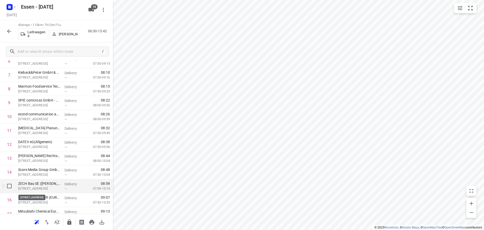
click at [37, 186] on p "Heerdter Lohweg 81, Düsseldorf" at bounding box center [39, 188] width 42 height 5
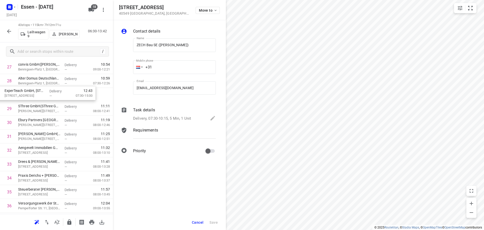
scroll to position [386, 0]
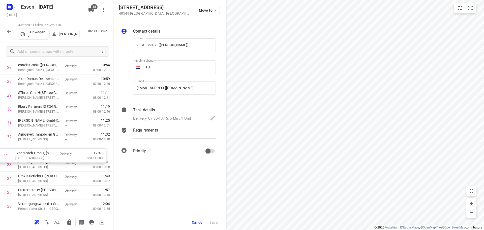
drag, startPoint x: 31, startPoint y: 168, endPoint x: 29, endPoint y: 157, distance: 10.7
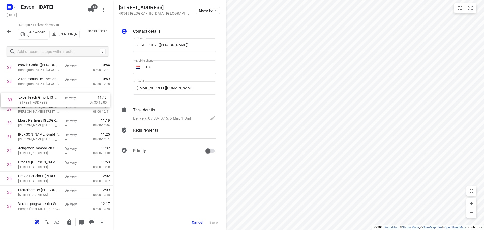
drag, startPoint x: 25, startPoint y: 154, endPoint x: 26, endPoint y: 102, distance: 51.9
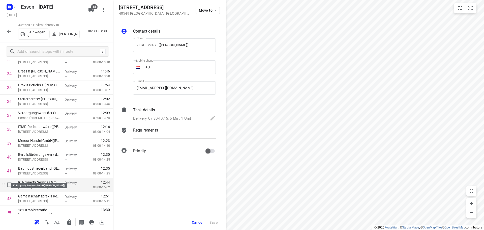
scroll to position [482, 0]
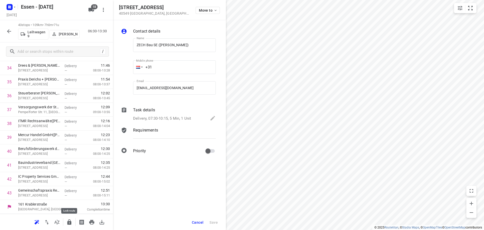
click at [70, 221] on icon "button" at bounding box center [69, 222] width 6 height 6
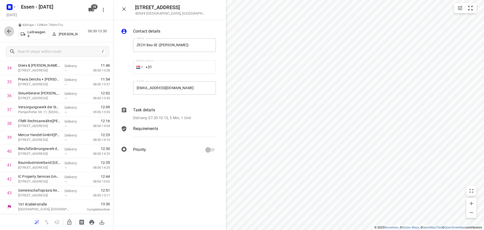
click at [8, 29] on icon "button" at bounding box center [9, 31] width 6 height 6
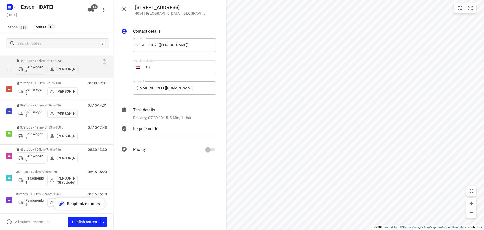
scroll to position [270, 0]
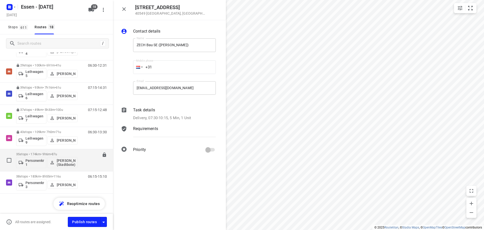
click at [44, 153] on p "35 stops • 174km • 9h6m • 87u" at bounding box center [46, 154] width 61 height 4
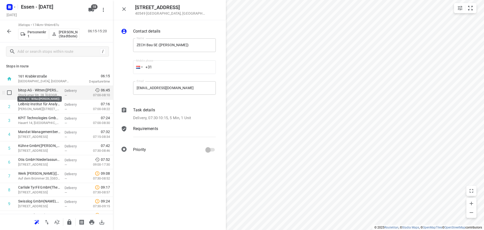
click at [37, 92] on p "bitop AG - Witten(Raffael Naldoni)" at bounding box center [39, 89] width 42 height 5
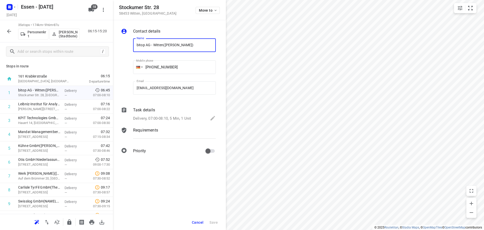
click at [197, 221] on span "Cancel" at bounding box center [198, 222] width 12 height 4
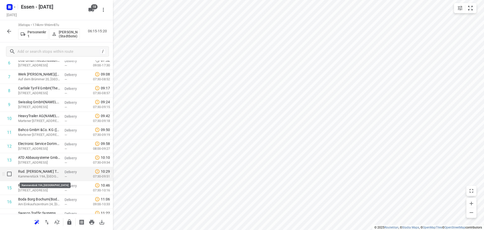
scroll to position [101, 0]
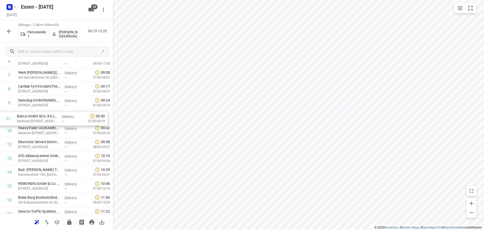
drag, startPoint x: 25, startPoint y: 134, endPoint x: 23, endPoint y: 121, distance: 13.8
click at [23, 121] on div "1 bitop AG - Witten(Raffael Naldoni) Stockumer Str. 28, Witten Delivery — 06:45…" at bounding box center [56, 227] width 113 height 485
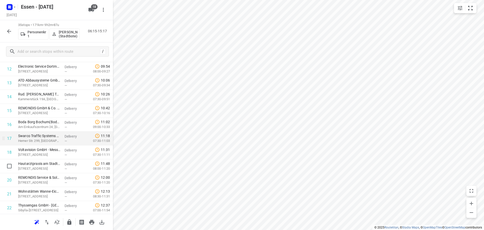
scroll to position [176, 0]
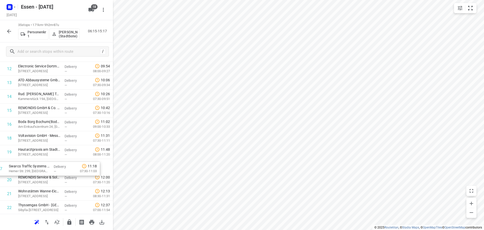
drag, startPoint x: 33, startPoint y: 138, endPoint x: 22, endPoint y: 171, distance: 34.6
click at [22, 171] on div "1 bitop AG - Witten(Raffael Naldoni) Stockumer Str. 28, Witten Delivery — 06:45…" at bounding box center [56, 151] width 113 height 485
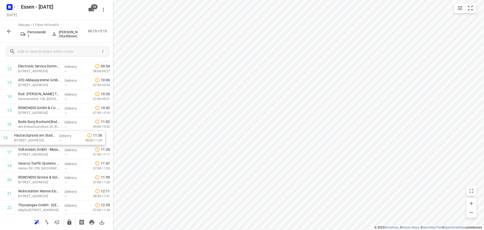
drag, startPoint x: 27, startPoint y: 155, endPoint x: 23, endPoint y: 140, distance: 16.3
click at [23, 140] on div "1 bitop AG - Witten(Raffael Naldoni) Stockumer Str. 28, Witten Delivery — 06:45…" at bounding box center [56, 151] width 113 height 485
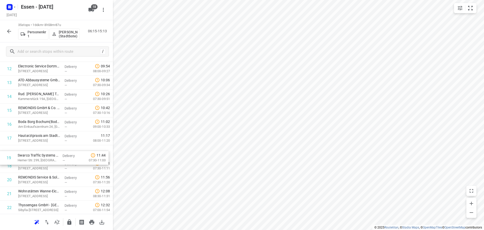
drag, startPoint x: 27, startPoint y: 167, endPoint x: 26, endPoint y: 154, distance: 12.4
click at [26, 154] on div "1 bitop AG - Witten(Raffael Naldoni) Stockumer Str. 28, Witten Delivery — 06:45…" at bounding box center [56, 151] width 113 height 485
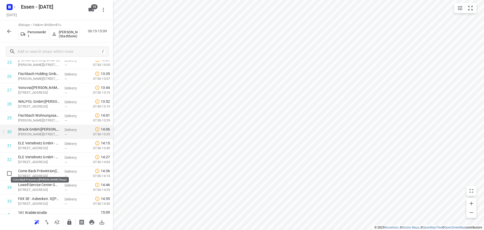
scroll to position [371, 0]
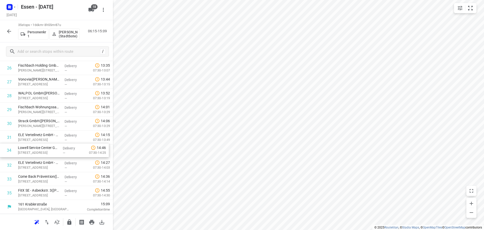
drag, startPoint x: 37, startPoint y: 180, endPoint x: 36, endPoint y: 149, distance: 30.5
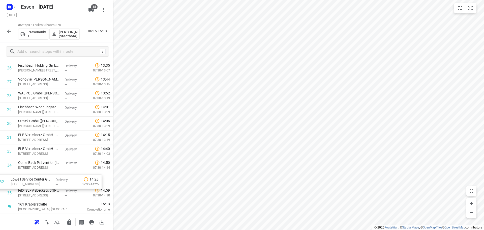
drag, startPoint x: 36, startPoint y: 152, endPoint x: 28, endPoint y: 185, distance: 33.9
click at [68, 224] on icon "button" at bounding box center [69, 221] width 4 height 5
click at [8, 31] on icon "button" at bounding box center [9, 31] width 4 height 4
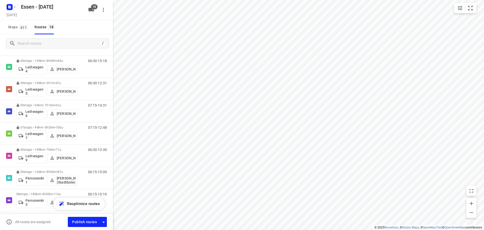
scroll to position [270, 0]
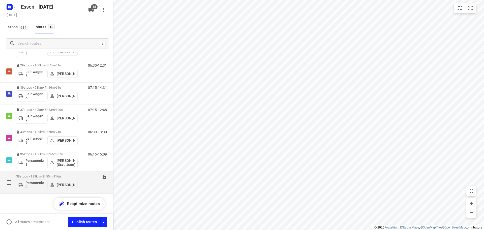
click at [40, 176] on p "38 stops • 183km • 8h55m • 116u" at bounding box center [46, 176] width 61 height 4
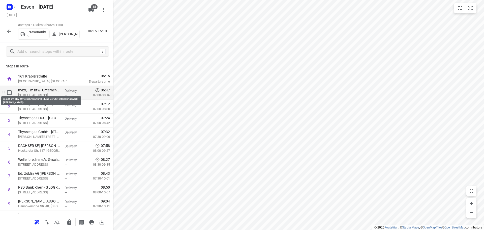
click at [33, 92] on p "maxQ. im bfw- Unternehmen für Bildung Berufsfortbildungswerk( Julia Tetenborg)" at bounding box center [39, 89] width 42 height 5
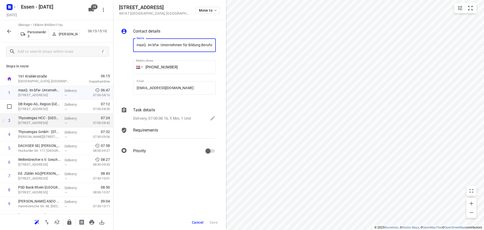
scroll to position [0, 56]
click at [196, 221] on span "Cancel" at bounding box center [198, 222] width 12 height 4
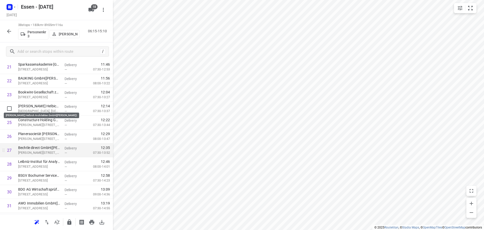
scroll to position [302, 0]
drag, startPoint x: 30, startPoint y: 152, endPoint x: 27, endPoint y: 138, distance: 14.4
click at [27, 138] on div "1 maxQ. im bfw- Unternehmen für Bildung Berufsfortbildungswerk( Julia Tetenborg…" at bounding box center [56, 46] width 113 height 527
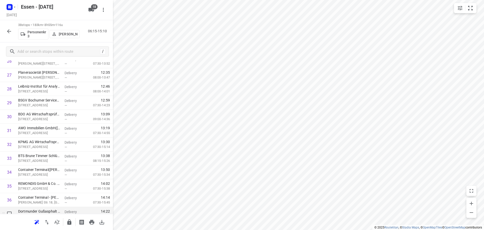
scroll to position [413, 0]
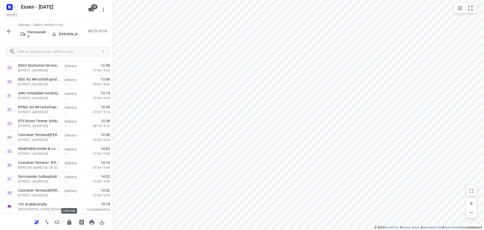
click at [69, 223] on icon "button" at bounding box center [69, 222] width 6 height 6
click at [8, 31] on icon "button" at bounding box center [9, 31] width 4 height 4
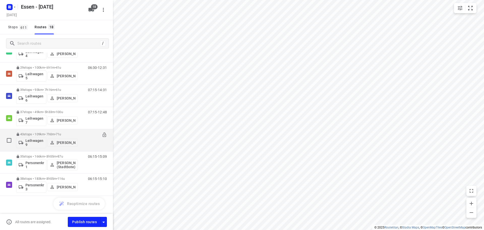
scroll to position [270, 0]
